Goal: Information Seeking & Learning: Learn about a topic

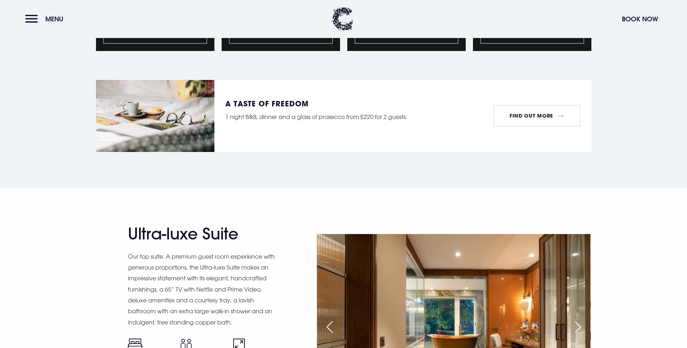
scroll to position [922, 0]
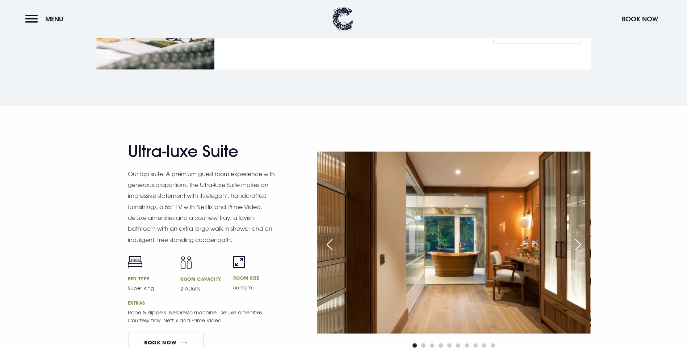
click at [576, 237] on div "Next slide" at bounding box center [578, 245] width 18 height 16
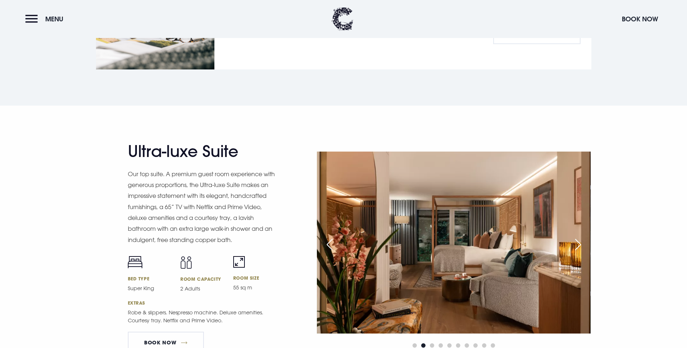
click at [577, 237] on div "Next slide" at bounding box center [578, 245] width 18 height 16
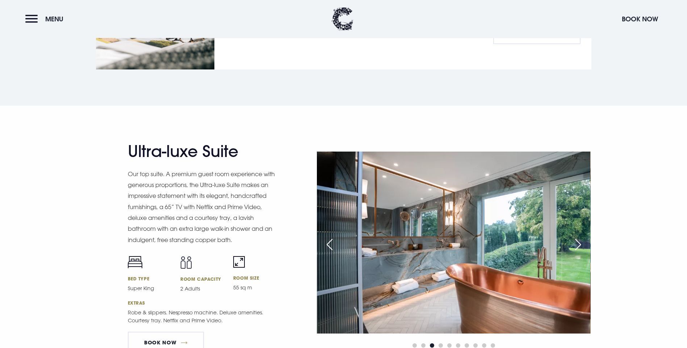
click at [577, 237] on div "Next slide" at bounding box center [578, 245] width 18 height 16
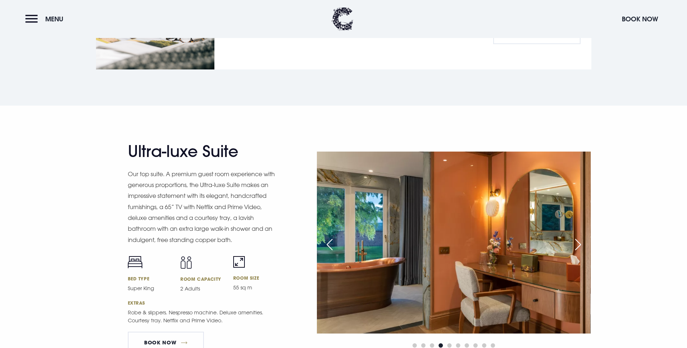
click at [577, 237] on div "Next slide" at bounding box center [578, 245] width 18 height 16
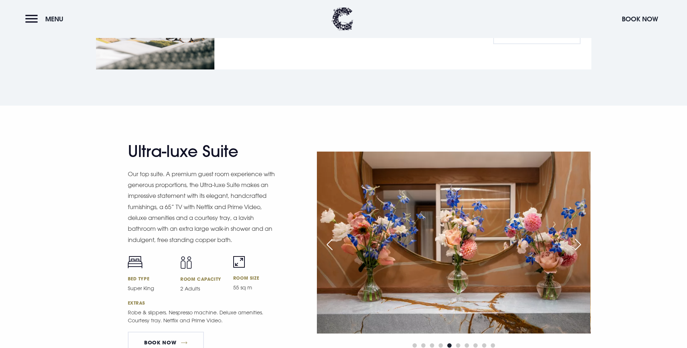
click at [577, 237] on div "Next slide" at bounding box center [578, 245] width 18 height 16
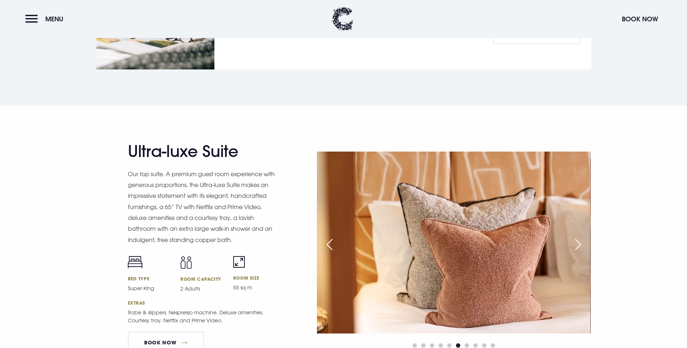
click at [577, 237] on div "Next slide" at bounding box center [578, 245] width 18 height 16
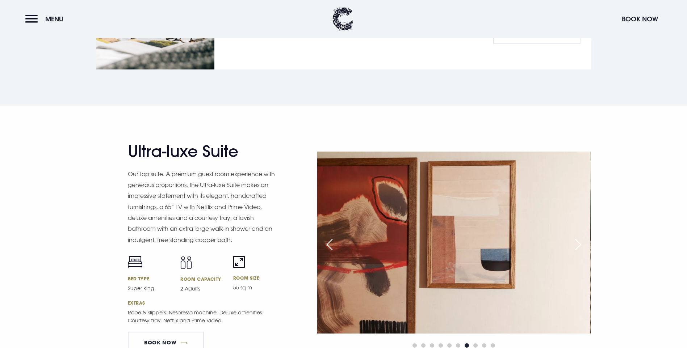
click at [577, 237] on div "Next slide" at bounding box center [578, 245] width 18 height 16
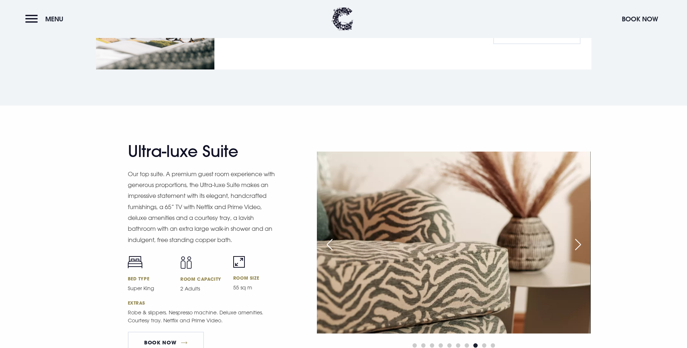
click at [577, 237] on div "Next slide" at bounding box center [578, 245] width 18 height 16
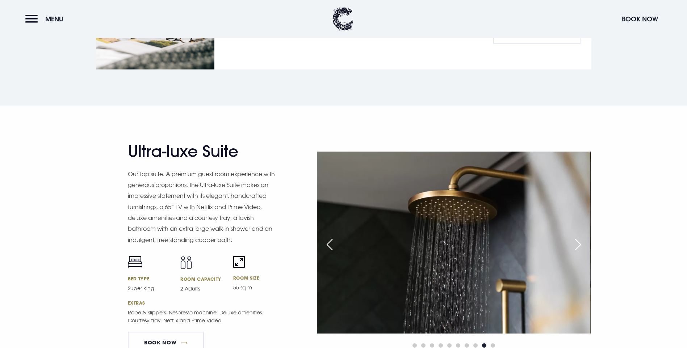
click at [577, 237] on div "Next slide" at bounding box center [578, 245] width 18 height 16
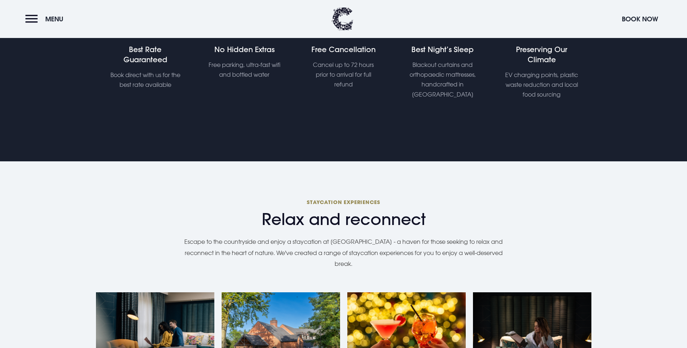
scroll to position [488, 0]
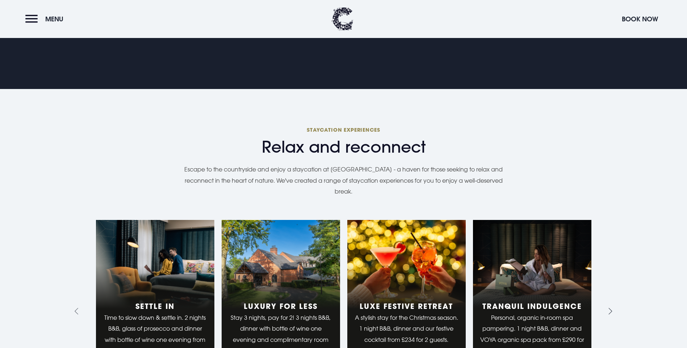
click at [613, 306] on button "Next slide" at bounding box center [608, 311] width 11 height 11
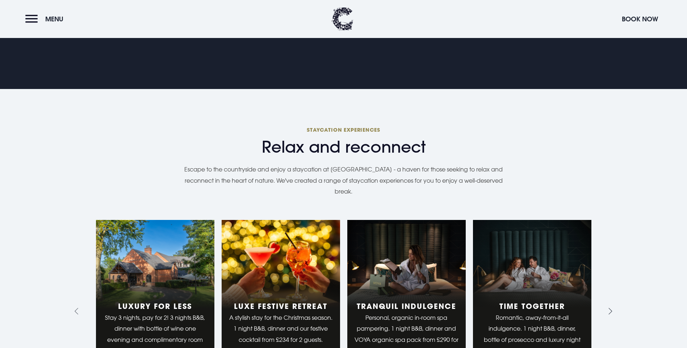
click at [613, 306] on button "Next slide" at bounding box center [608, 311] width 11 height 11
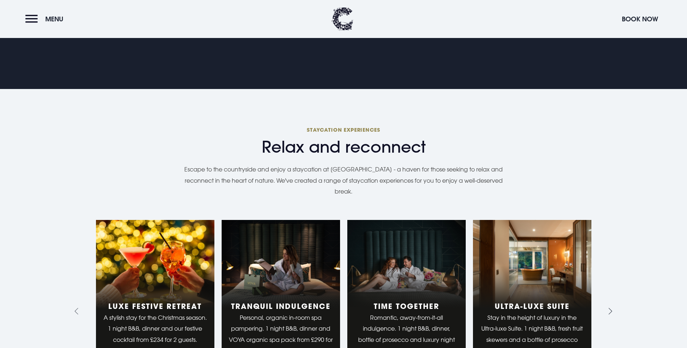
click at [613, 306] on button "Next slide" at bounding box center [608, 311] width 11 height 11
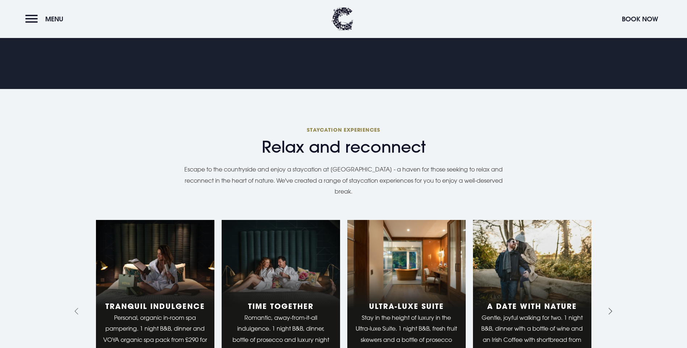
click at [613, 306] on button "Next slide" at bounding box center [608, 311] width 11 height 11
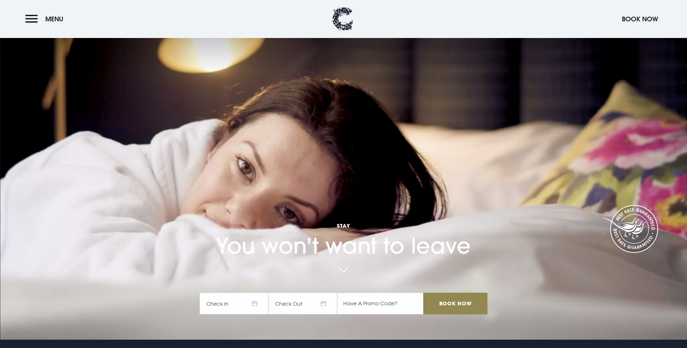
scroll to position [0, 0]
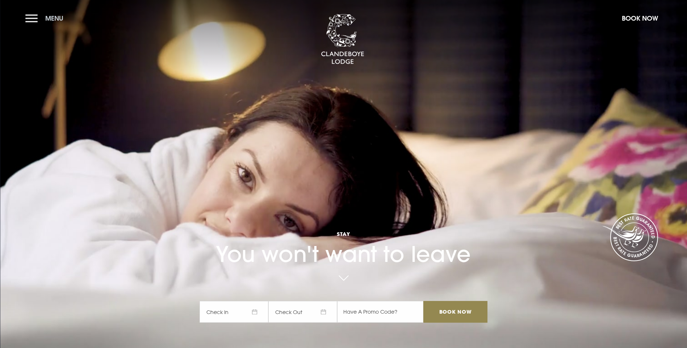
click at [35, 16] on button "Menu" at bounding box center [46, 18] width 42 height 16
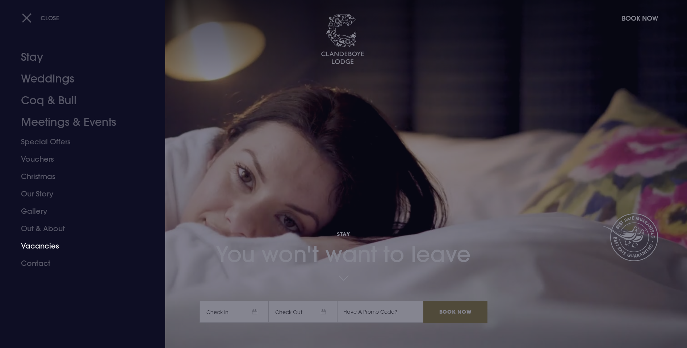
click at [41, 251] on link "Vacancies" at bounding box center [78, 245] width 114 height 17
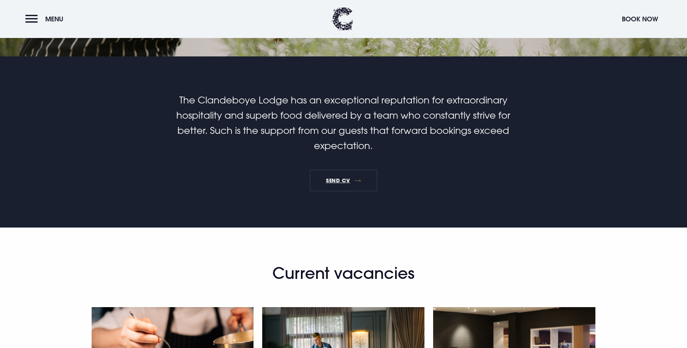
scroll to position [72, 0]
